Goal: Task Accomplishment & Management: Use online tool/utility

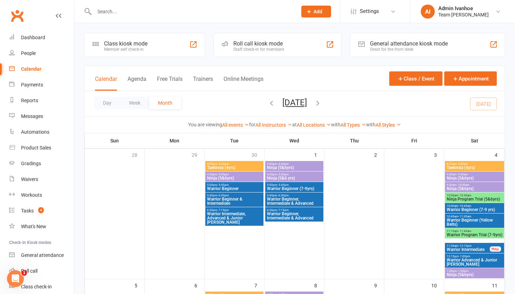
click at [36, 72] on link "Calendar" at bounding box center [41, 69] width 65 height 16
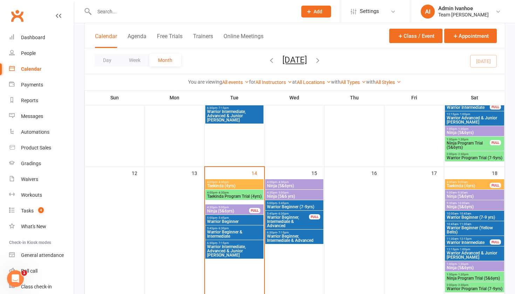
scroll to position [247, 0]
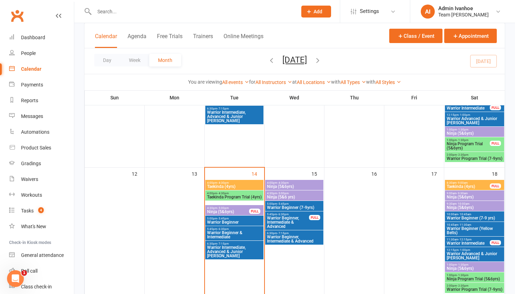
click at [241, 193] on span "4:00pm - 4:30pm" at bounding box center [234, 193] width 55 height 3
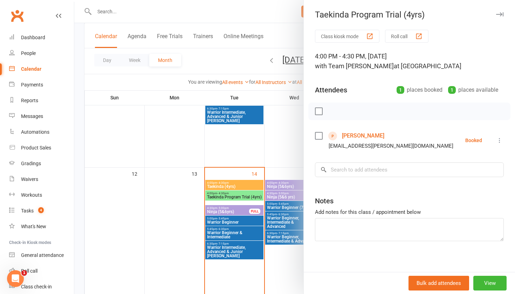
click at [365, 133] on link "Leah Dawson" at bounding box center [363, 135] width 42 height 11
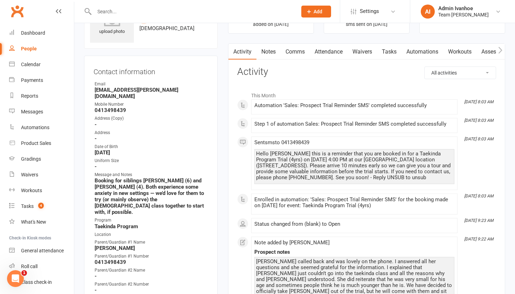
scroll to position [42, 0]
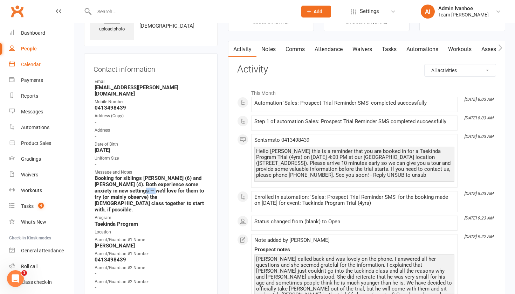
click at [30, 65] on div "Calendar" at bounding box center [31, 65] width 20 height 6
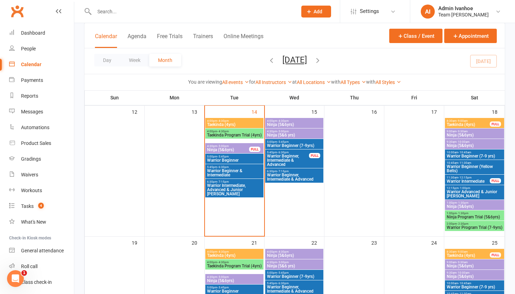
scroll to position [300, 0]
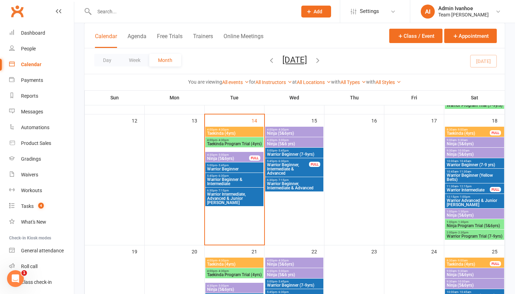
click at [221, 140] on span "- 4:30pm" at bounding box center [223, 140] width 12 height 3
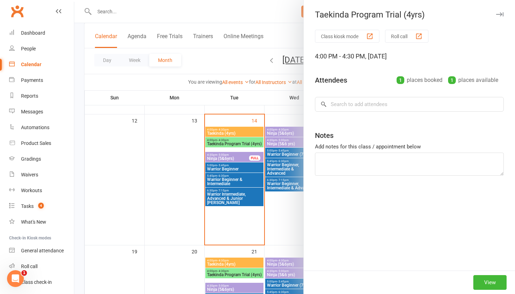
click at [222, 136] on div at bounding box center [294, 147] width 440 height 294
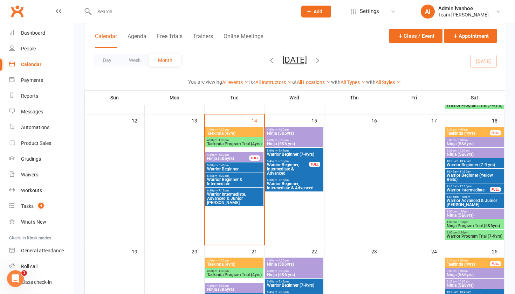
click at [225, 131] on span "Taekinda (4yrs)" at bounding box center [234, 133] width 55 height 4
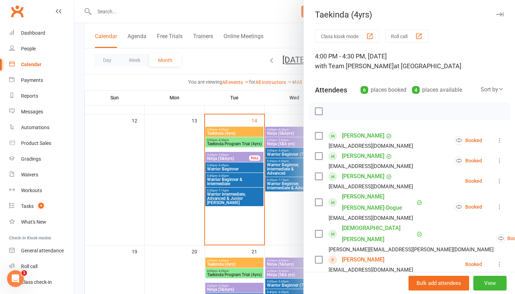
click at [401, 35] on button "Roll call" at bounding box center [406, 36] width 43 height 13
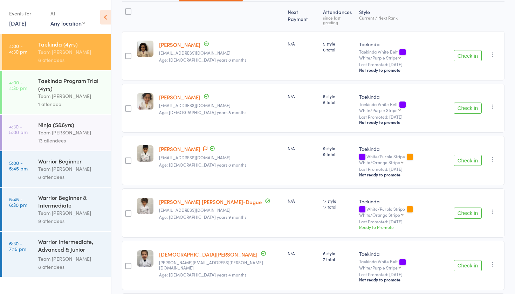
scroll to position [52, 0]
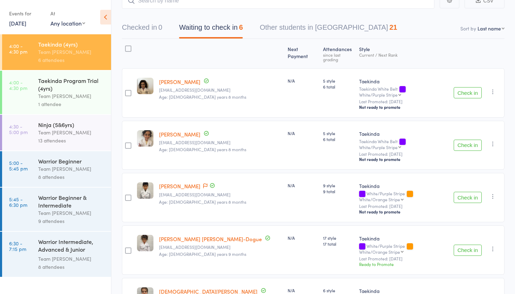
click at [63, 85] on div "Taekinda Program Trial (4yrs)" at bounding box center [71, 84] width 67 height 15
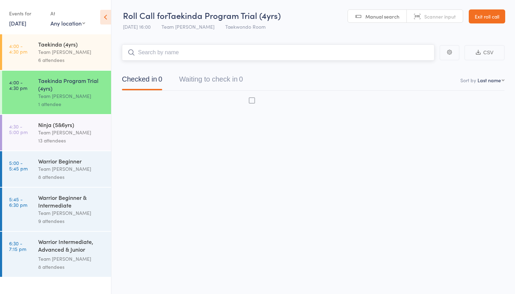
scroll to position [5, 0]
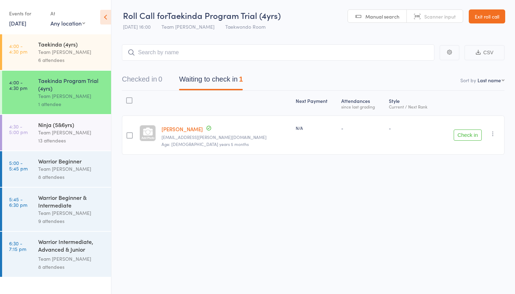
click at [43, 133] on div "Team [PERSON_NAME]" at bounding box center [71, 132] width 67 height 8
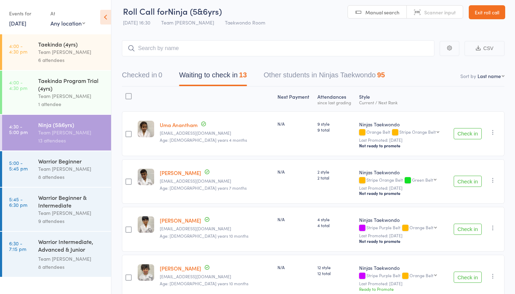
click at [206, 77] on button "Waiting to check in 13" at bounding box center [213, 77] width 68 height 19
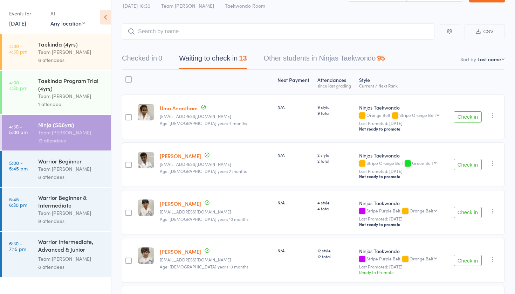
scroll to position [21, 0]
select select "10"
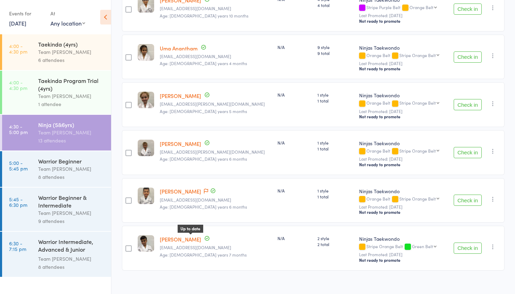
scroll to position [464, 0]
click at [88, 170] on div "Team [PERSON_NAME]" at bounding box center [71, 169] width 67 height 8
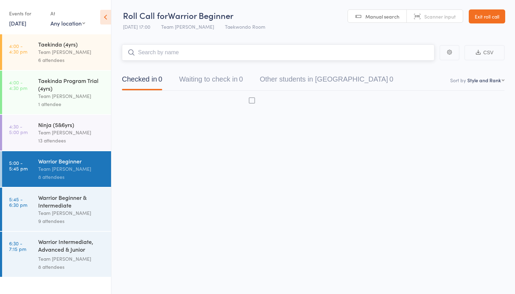
scroll to position [5, 0]
click at [88, 170] on div "Team [PERSON_NAME]" at bounding box center [71, 169] width 67 height 8
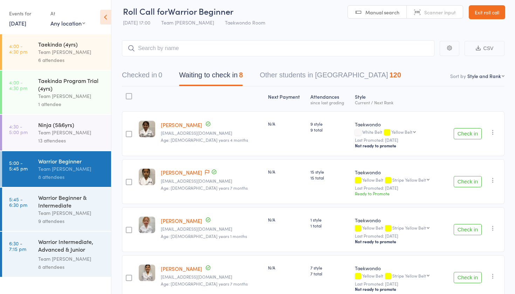
click at [181, 125] on link "Shaniya Dullabh" at bounding box center [181, 124] width 41 height 7
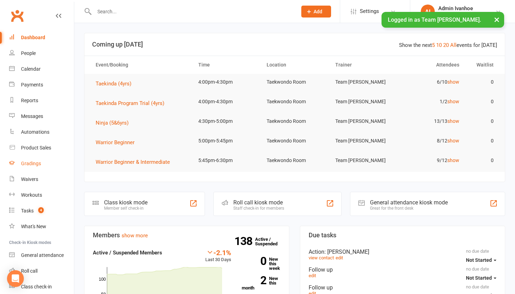
click at [34, 162] on div "Gradings" at bounding box center [31, 164] width 20 height 6
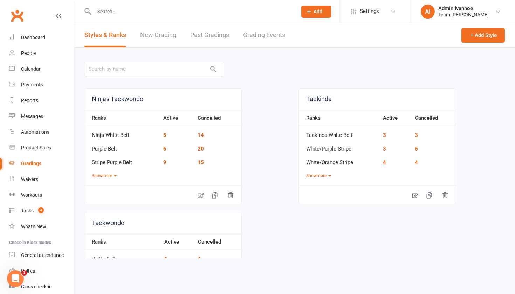
click at [263, 33] on link "Grading Events" at bounding box center [264, 35] width 42 height 24
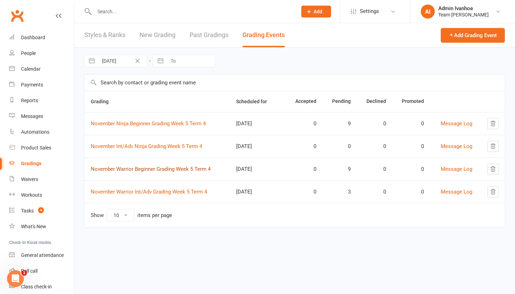
click at [136, 171] on link "November Warrior Beginner Grading Week 5 Term 4" at bounding box center [151, 169] width 120 height 6
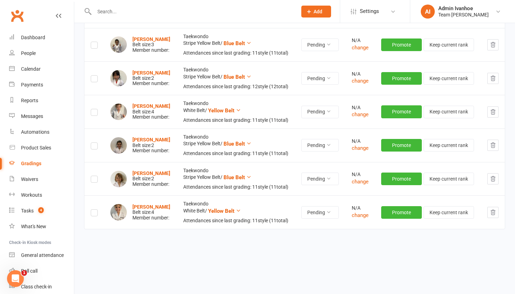
scroll to position [41, 0]
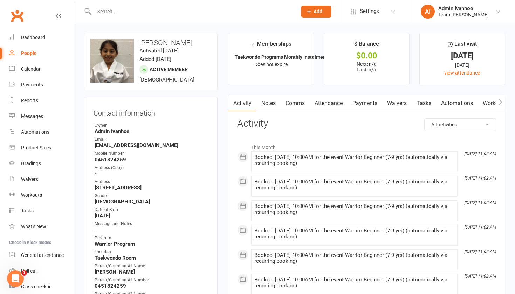
click at [327, 103] on link "Attendance" at bounding box center [329, 103] width 38 height 16
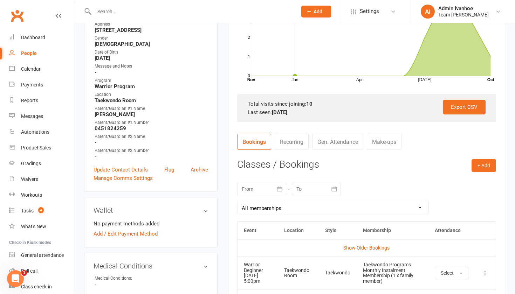
scroll to position [160, 0]
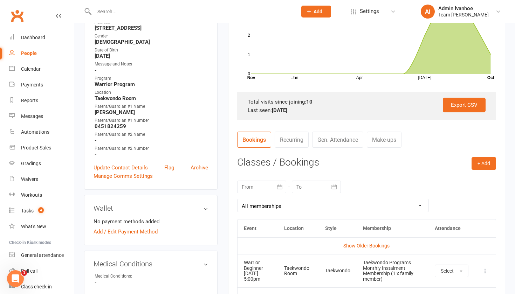
click at [275, 181] on button "button" at bounding box center [279, 187] width 13 height 13
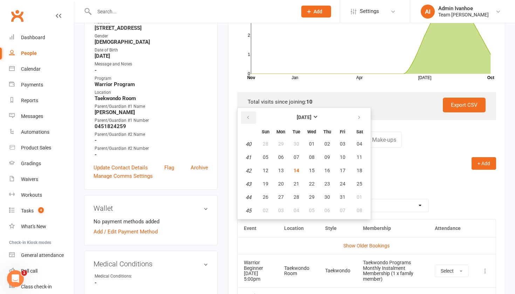
click at [244, 120] on button "button" at bounding box center [248, 117] width 15 height 13
click at [244, 119] on button "button" at bounding box center [248, 117] width 15 height 13
click at [244, 120] on button "button" at bounding box center [248, 117] width 15 height 13
click at [361, 116] on button "button" at bounding box center [359, 117] width 15 height 13
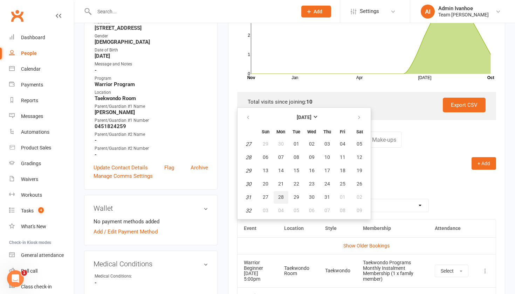
click at [283, 200] on button "28" at bounding box center [280, 197] width 15 height 13
type input "28 Jul 2025"
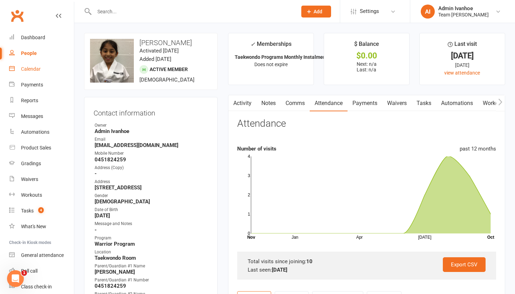
scroll to position [0, 0]
click at [40, 74] on link "Calendar" at bounding box center [41, 69] width 65 height 16
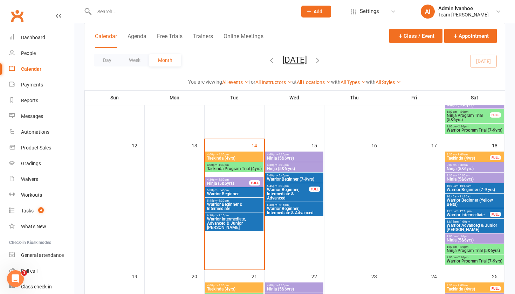
scroll to position [275, 0]
click at [212, 206] on span "Warrior Beginner & Intermediate" at bounding box center [234, 206] width 55 height 8
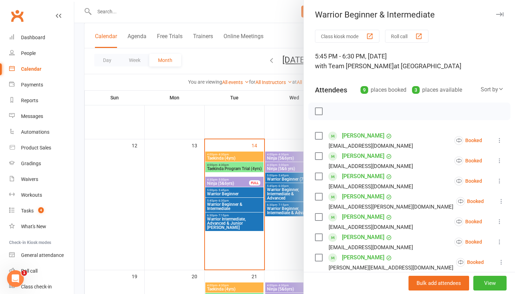
click at [221, 191] on div at bounding box center [294, 147] width 440 height 294
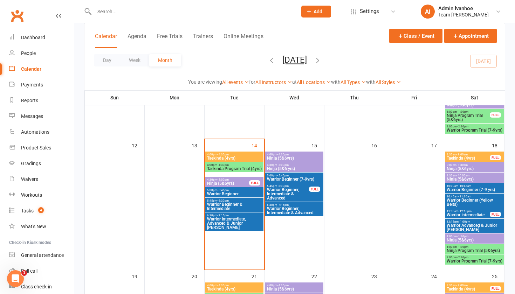
click at [221, 192] on span "Warrior Beginner" at bounding box center [234, 194] width 55 height 4
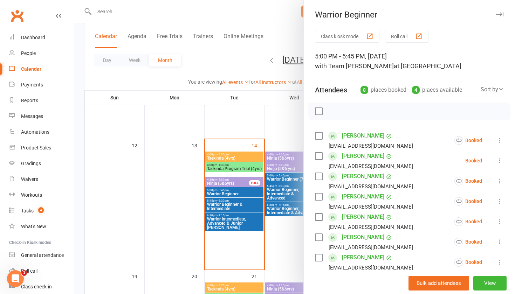
click at [401, 40] on button "Roll call" at bounding box center [406, 36] width 43 height 13
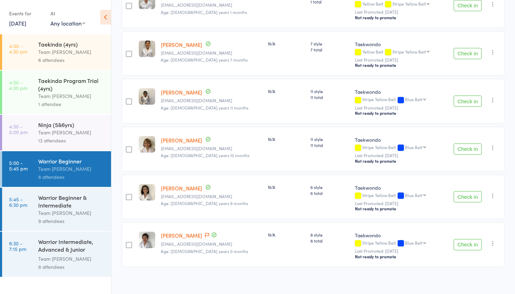
scroll to position [228, 0]
click at [46, 207] on div "Warrior Beginner & Intermediate" at bounding box center [71, 201] width 67 height 15
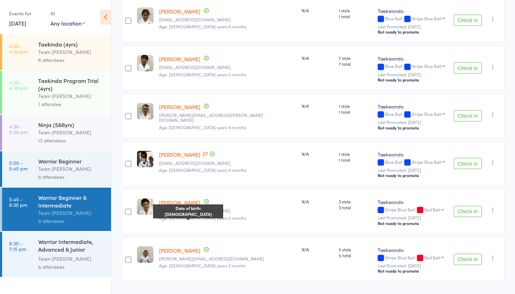
scroll to position [275, 0]
click at [42, 268] on div "8 attendees" at bounding box center [71, 267] width 67 height 8
